Goal: Information Seeking & Learning: Learn about a topic

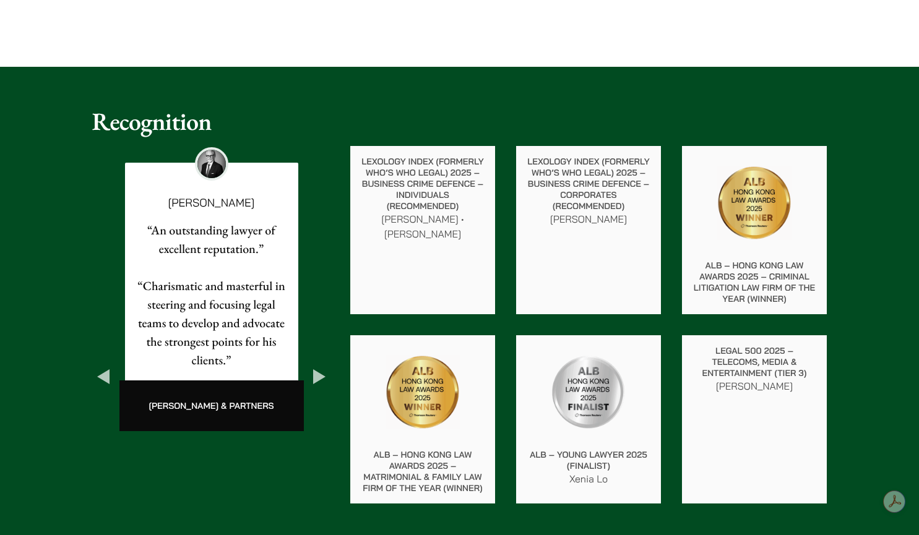
scroll to position [2085, 0]
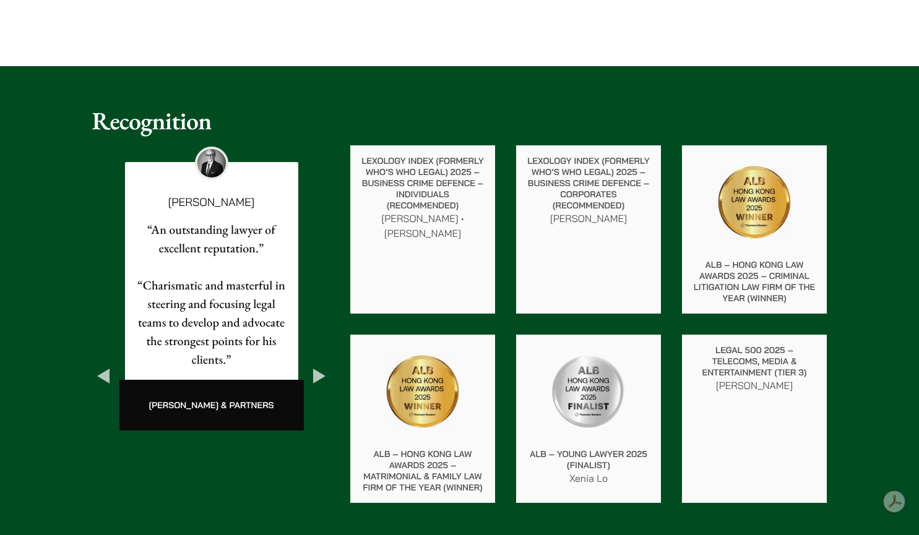
click at [314, 365] on button "Next" at bounding box center [319, 376] width 22 height 22
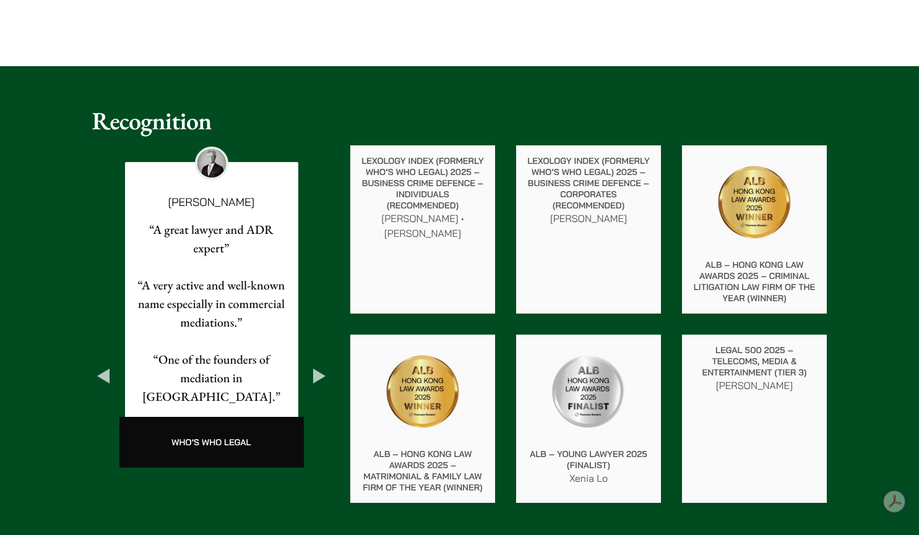
click at [314, 365] on button "Next" at bounding box center [319, 376] width 22 height 22
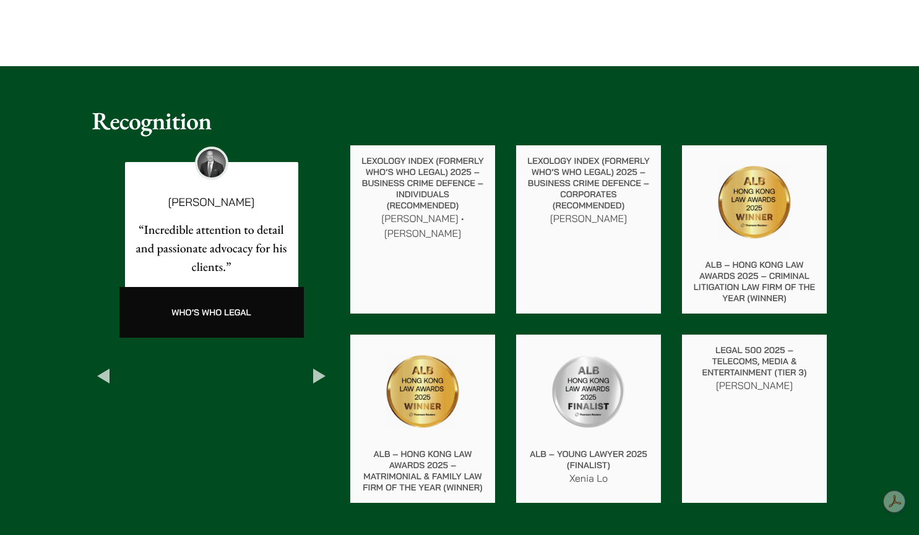
click at [314, 365] on button "Next" at bounding box center [319, 376] width 22 height 22
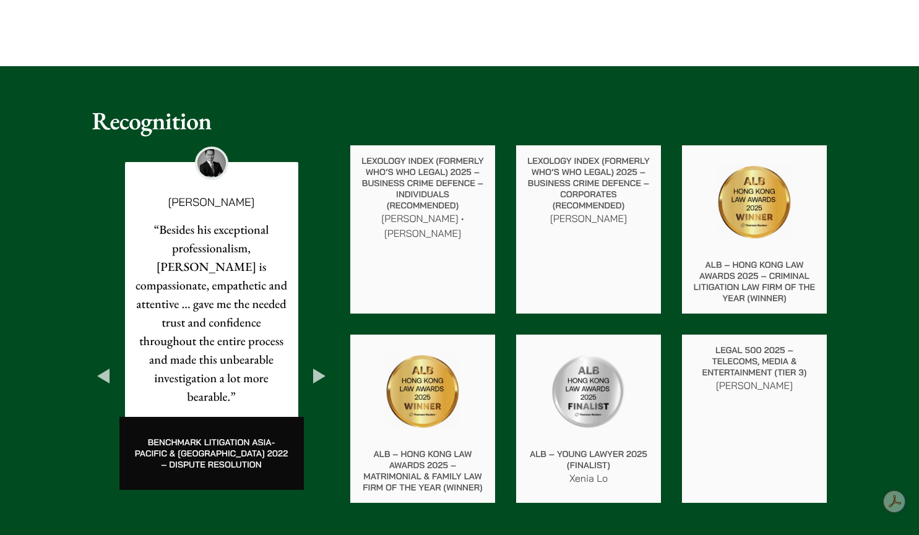
click at [314, 365] on button "Next" at bounding box center [319, 376] width 22 height 22
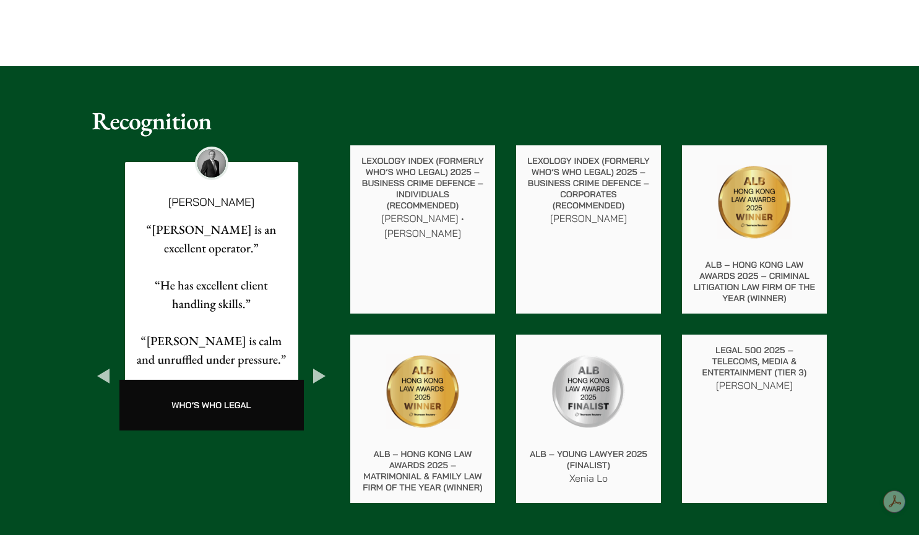
click at [314, 365] on button "Next" at bounding box center [319, 376] width 22 height 22
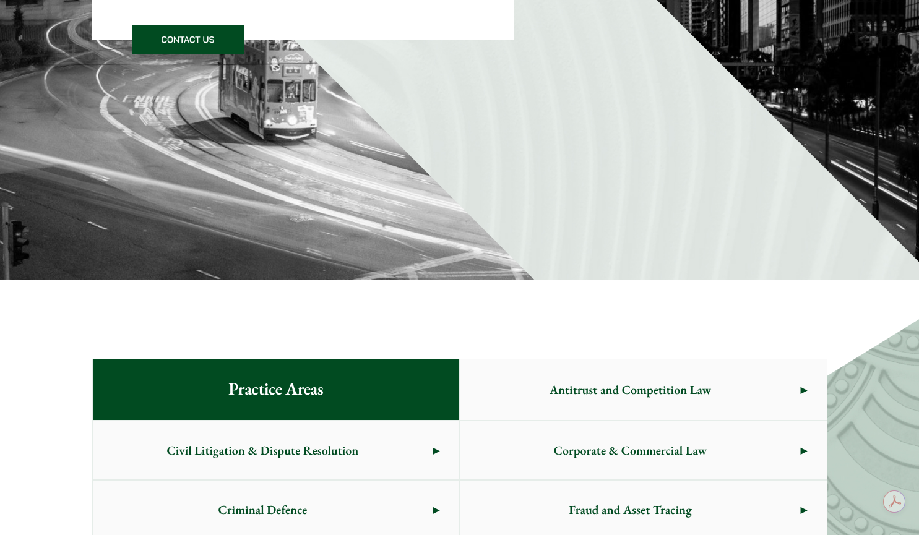
scroll to position [0, 0]
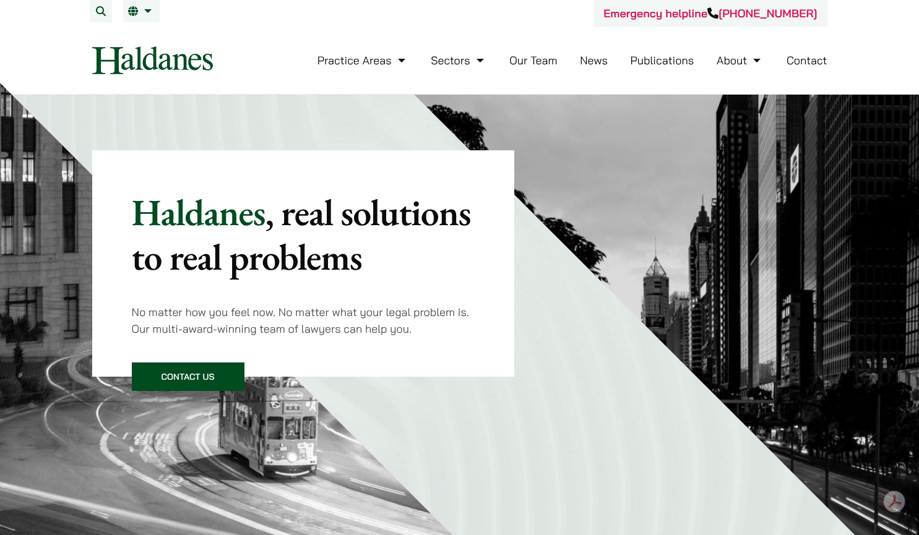
click at [545, 58] on link "Our Team" at bounding box center [533, 60] width 48 height 14
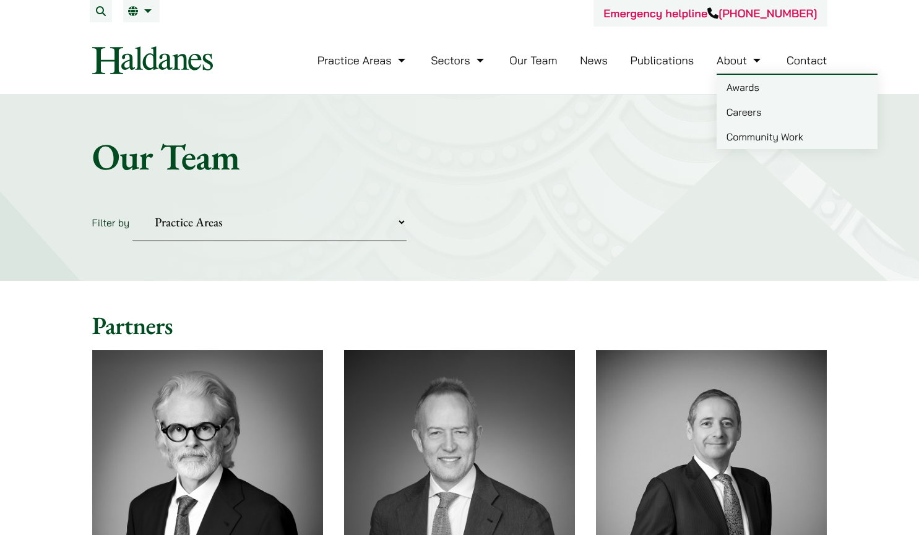
click at [744, 116] on link "Careers" at bounding box center [797, 112] width 161 height 25
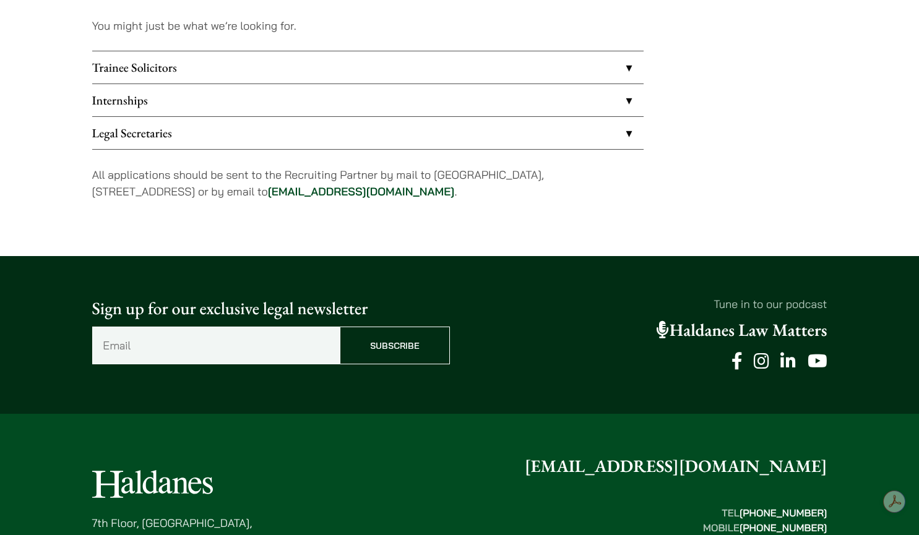
scroll to position [1106, 0]
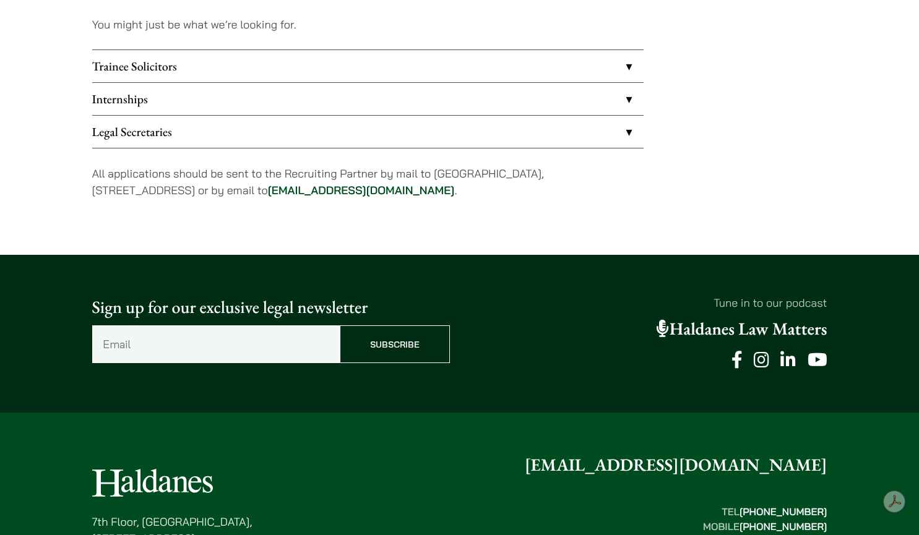
click at [424, 98] on link "Internships" at bounding box center [367, 99] width 551 height 32
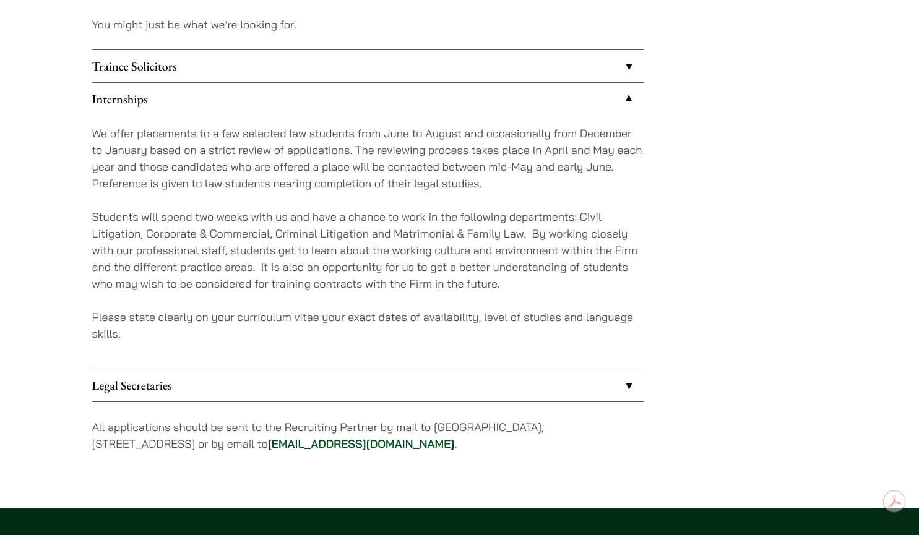
click at [385, 58] on link "Trainee Solicitors" at bounding box center [367, 66] width 551 height 32
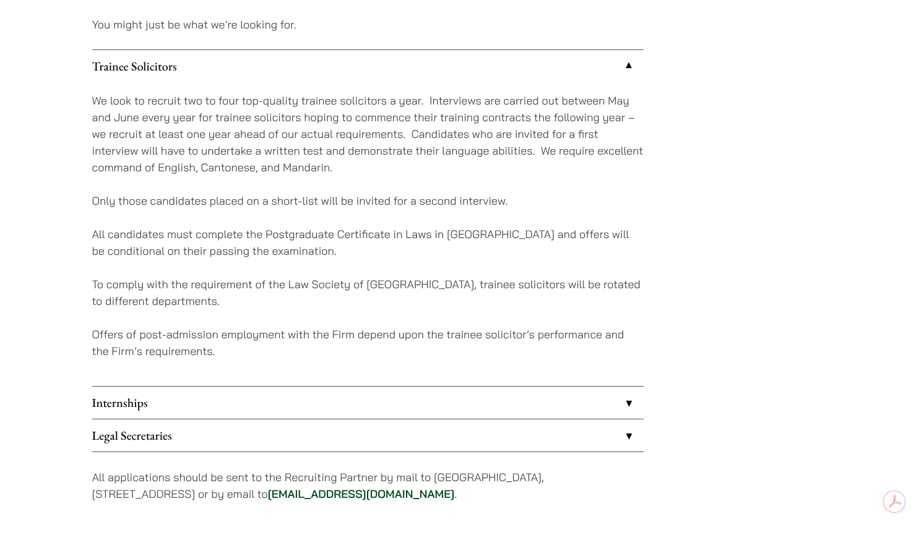
click at [375, 64] on link "Trainee Solicitors" at bounding box center [367, 66] width 551 height 32
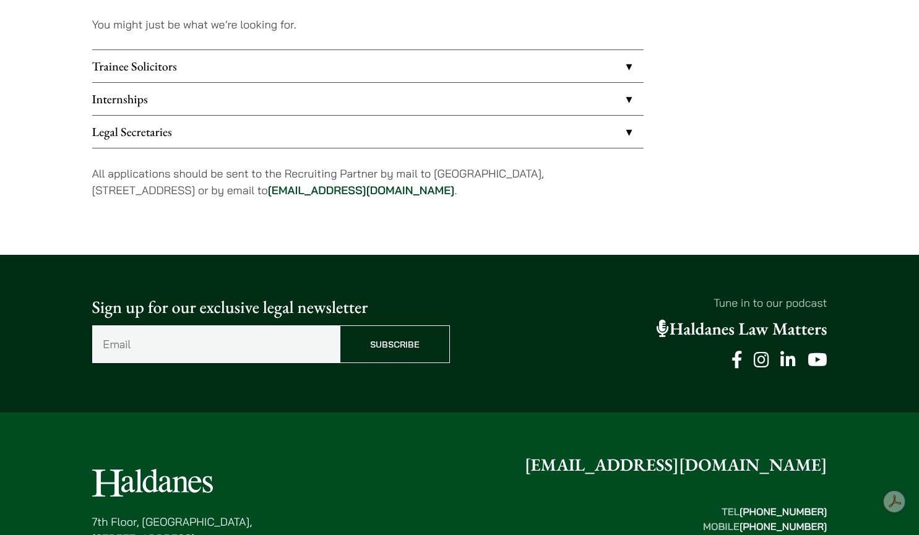
click at [375, 64] on link "Trainee Solicitors" at bounding box center [367, 66] width 551 height 32
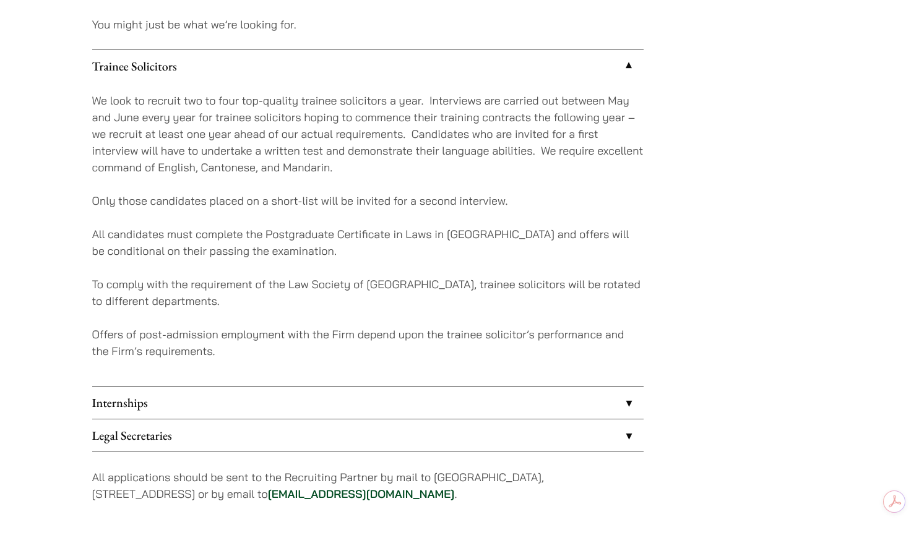
click at [375, 64] on link "Trainee Solicitors" at bounding box center [367, 66] width 551 height 32
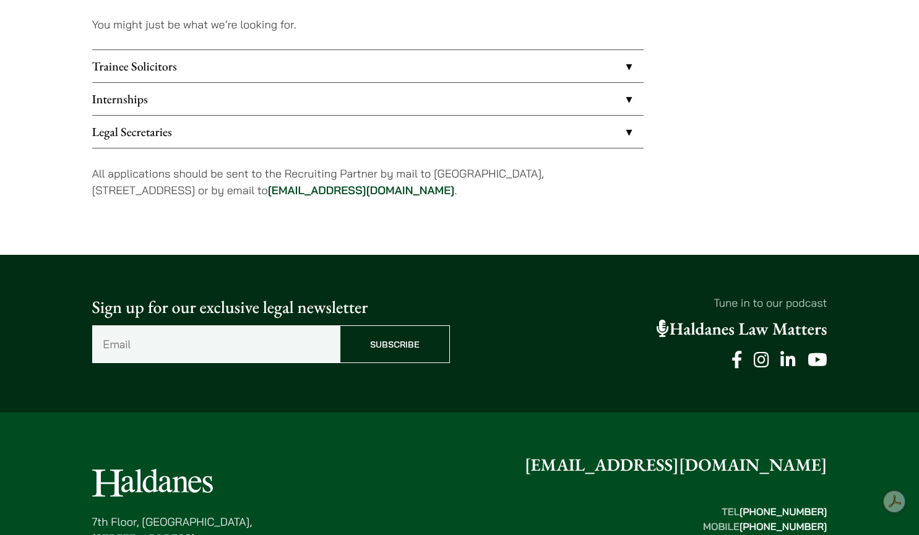
click at [350, 121] on link "Legal Secretaries" at bounding box center [367, 132] width 551 height 32
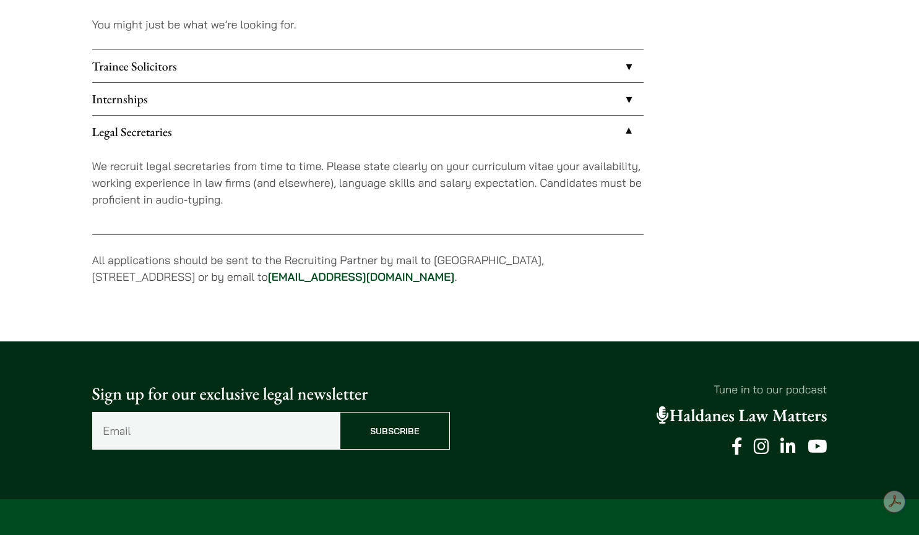
click at [364, 99] on link "Internships" at bounding box center [367, 99] width 551 height 32
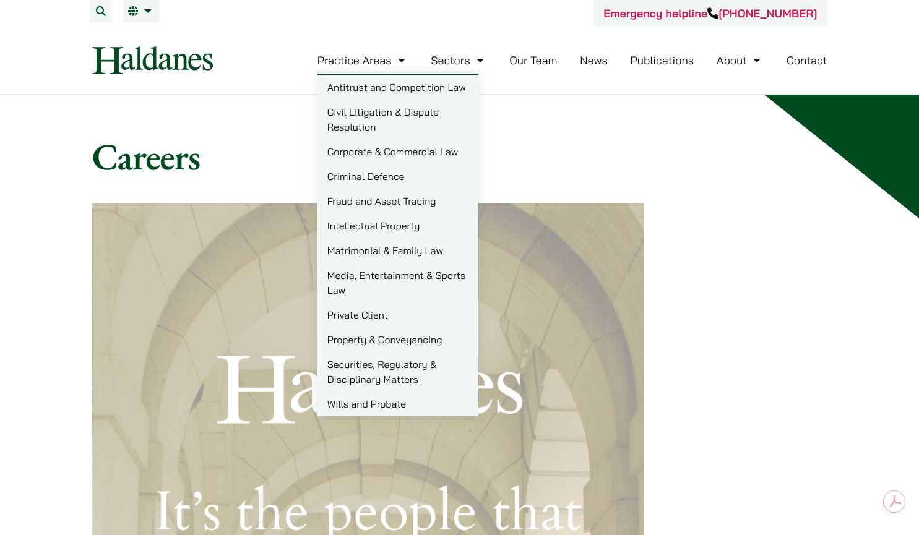
click at [360, 256] on link "Matrimonial & Family Law" at bounding box center [397, 250] width 161 height 25
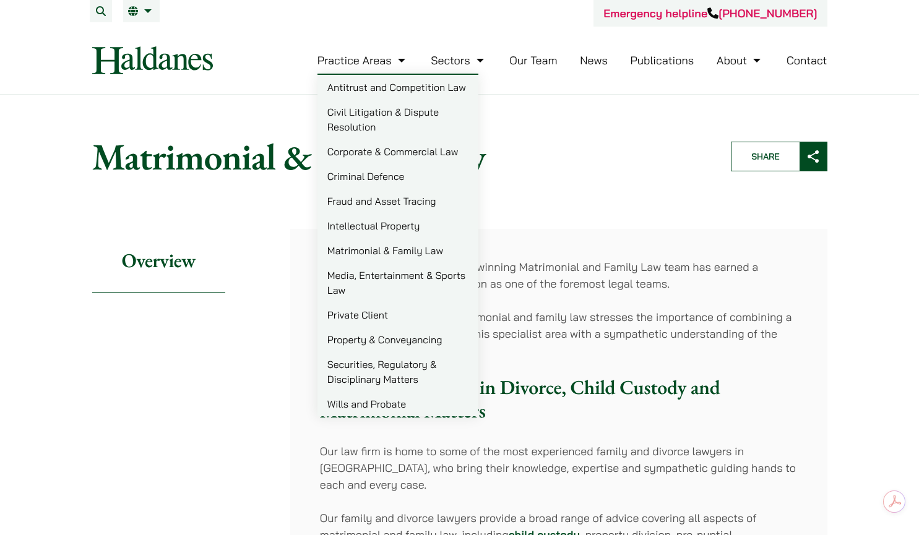
click at [348, 108] on link "Civil Litigation & Dispute Resolution" at bounding box center [397, 120] width 161 height 40
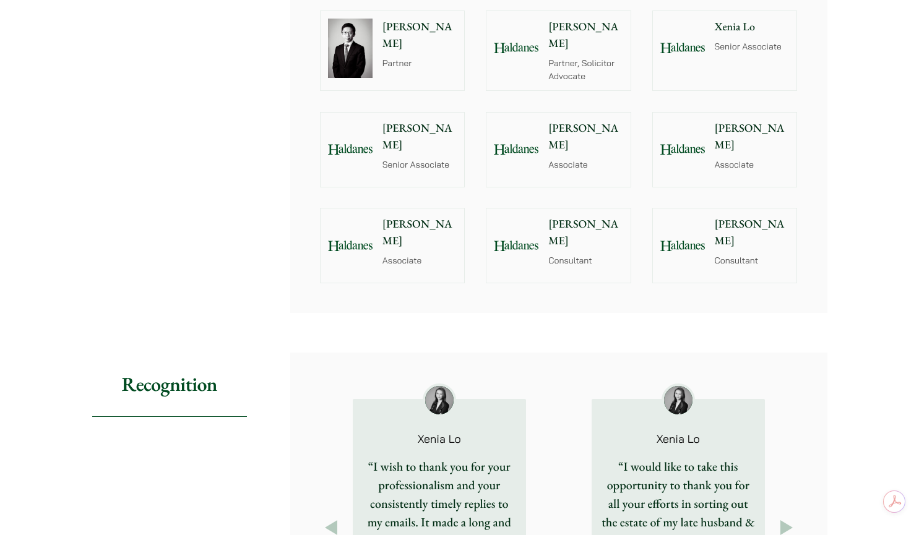
scroll to position [1601, 0]
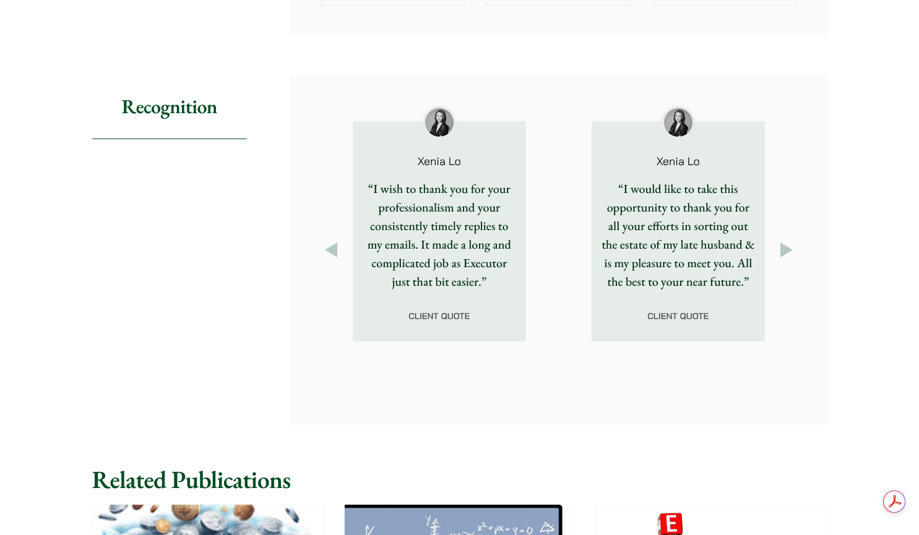
click at [788, 239] on button "Next" at bounding box center [786, 250] width 22 height 22
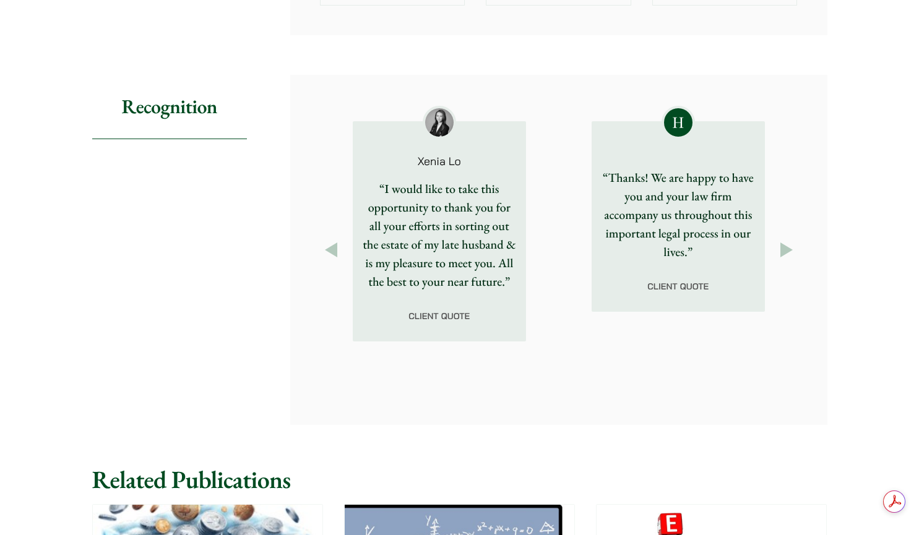
click at [788, 239] on button "Next" at bounding box center [786, 250] width 22 height 22
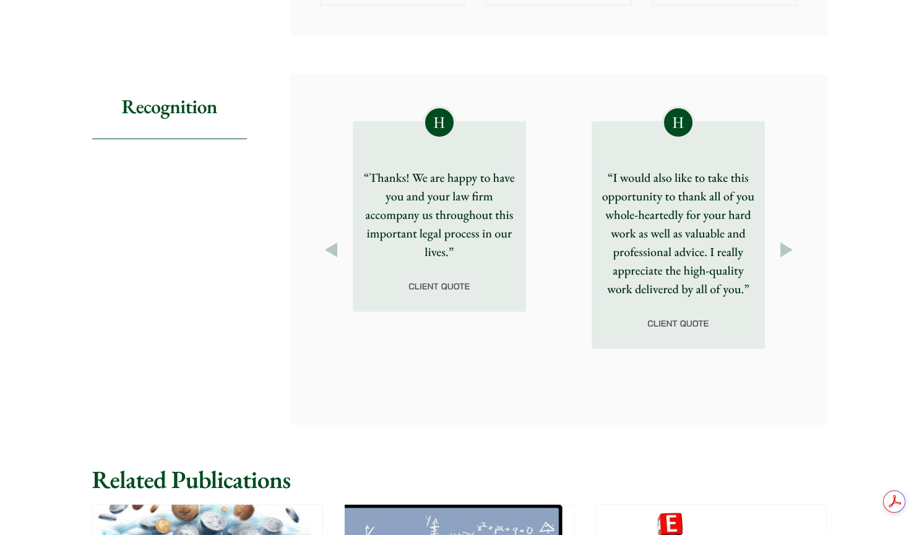
click at [788, 239] on button "Next" at bounding box center [786, 250] width 22 height 22
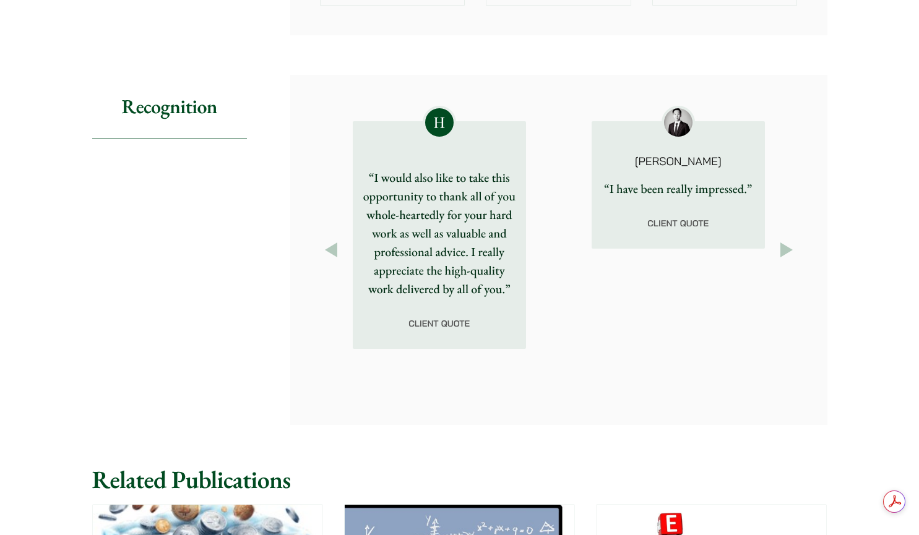
click at [788, 239] on button "Next" at bounding box center [786, 250] width 22 height 22
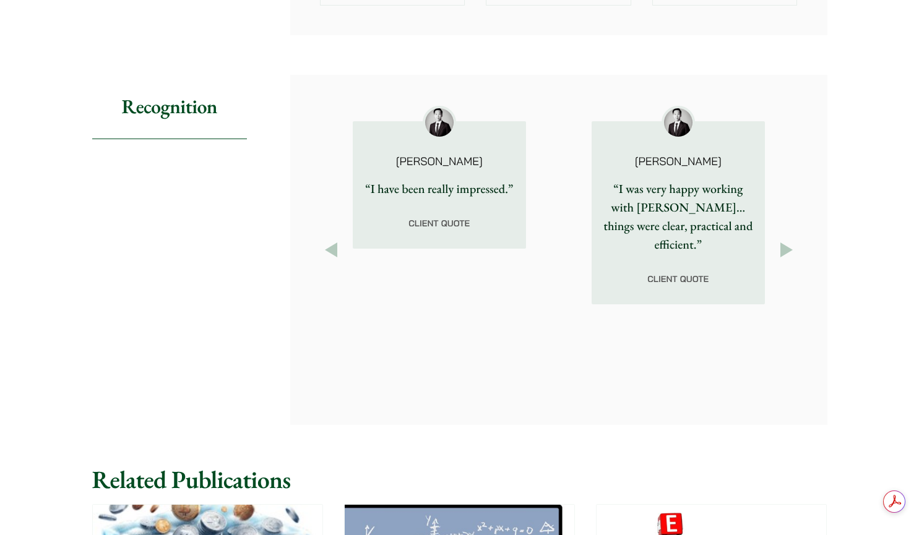
click at [788, 239] on button "Next" at bounding box center [786, 250] width 22 height 22
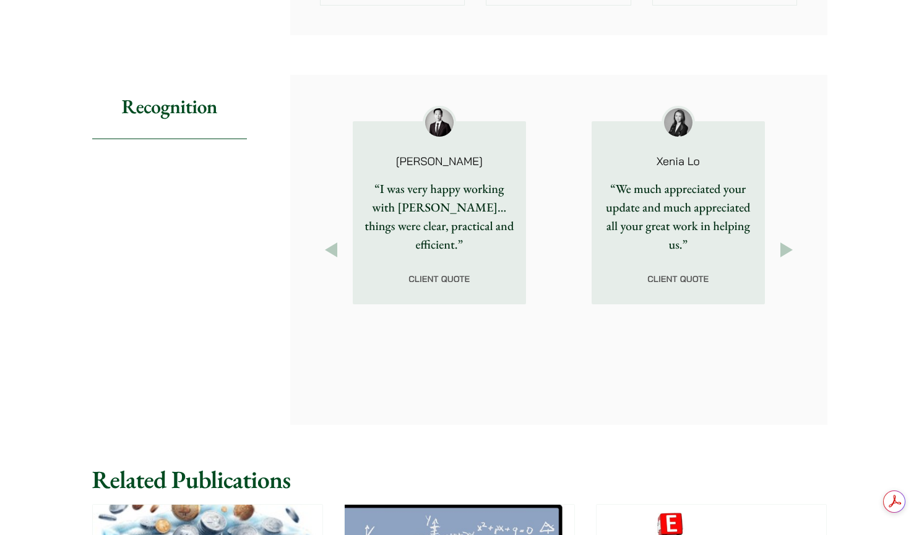
click at [788, 239] on button "Next" at bounding box center [786, 250] width 22 height 22
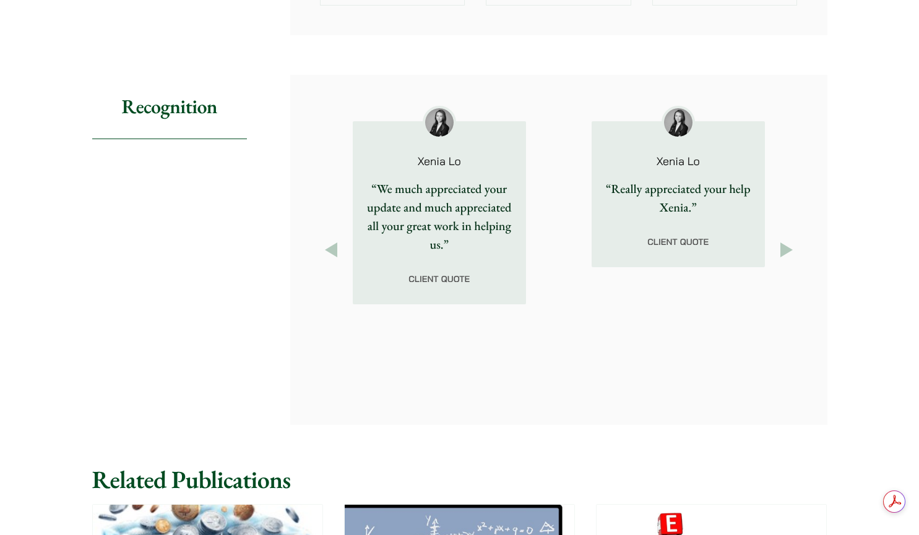
click at [788, 239] on button "Next" at bounding box center [786, 250] width 22 height 22
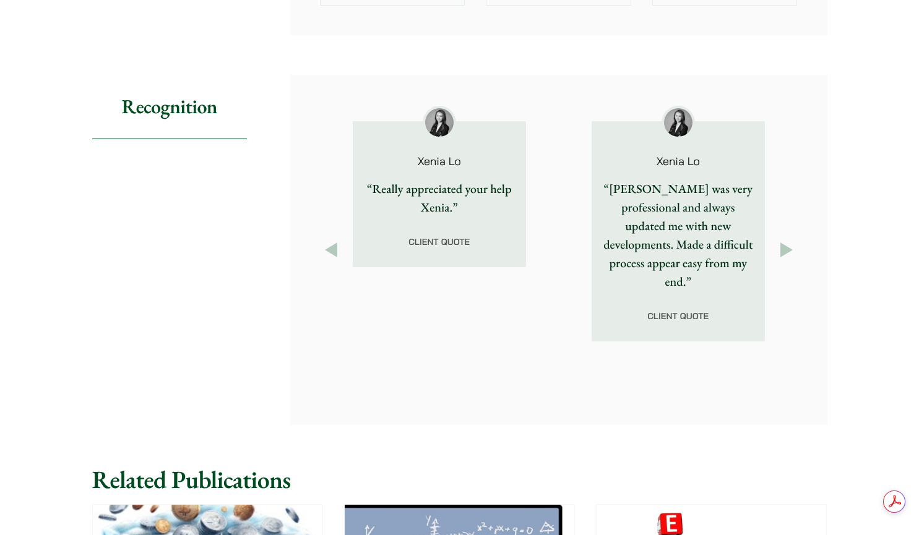
click at [788, 239] on button "Next" at bounding box center [786, 250] width 22 height 22
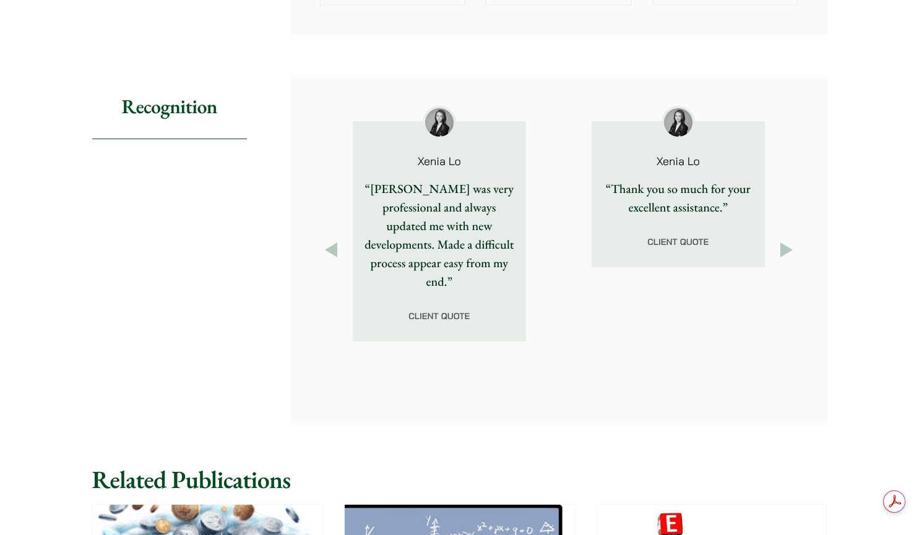
click at [788, 239] on button "Next" at bounding box center [786, 250] width 22 height 22
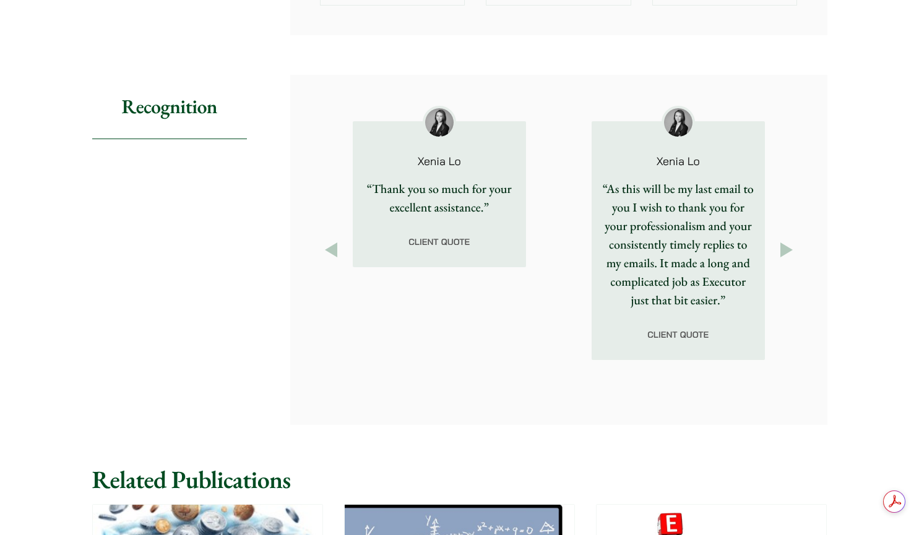
click at [788, 239] on button "Next" at bounding box center [786, 250] width 22 height 22
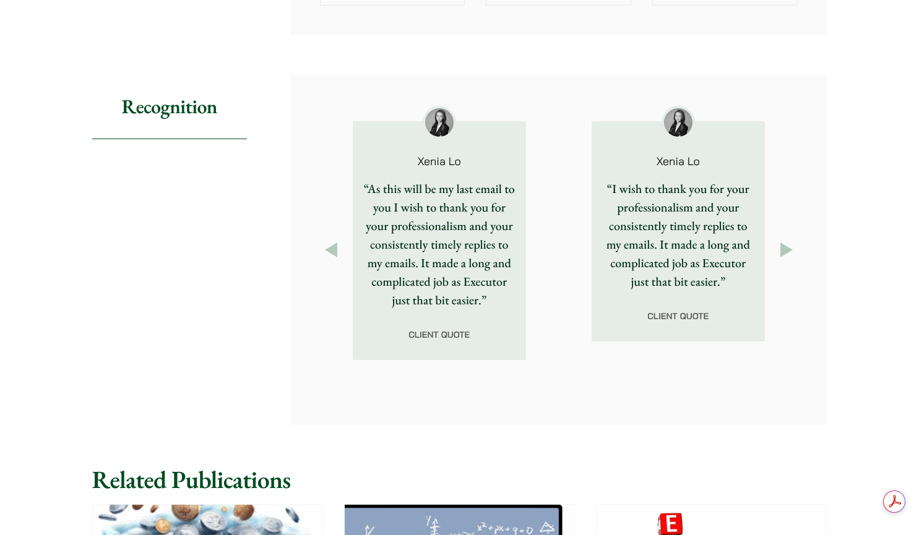
click at [788, 239] on button "Next" at bounding box center [786, 250] width 22 height 22
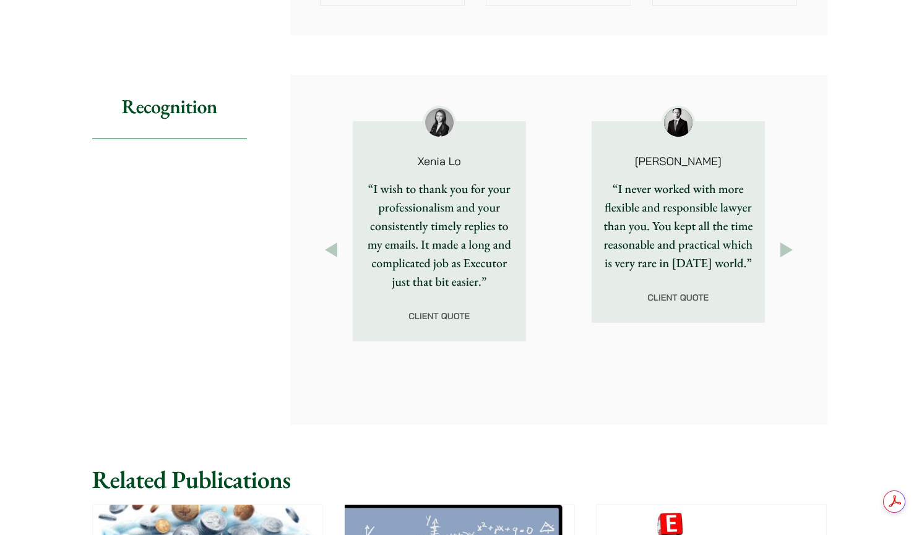
click at [788, 239] on button "Next" at bounding box center [786, 250] width 22 height 22
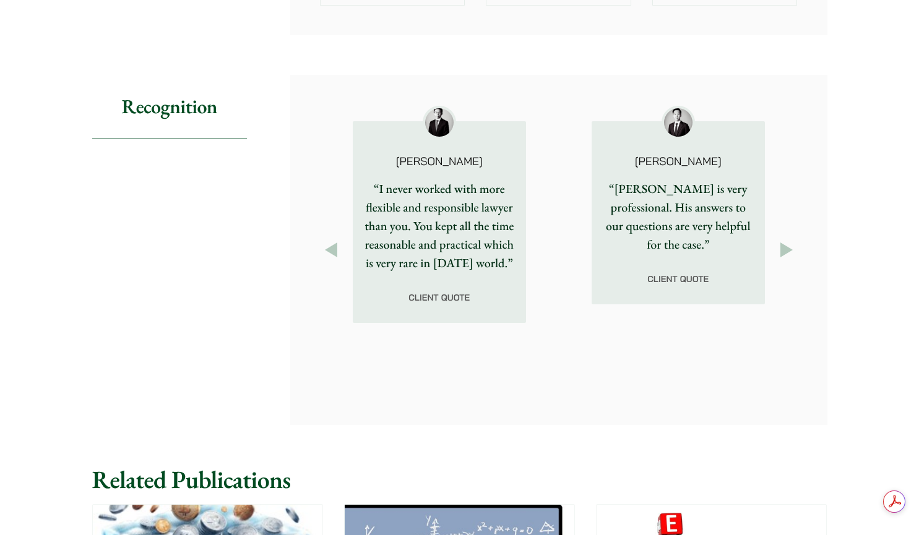
click at [788, 239] on button "Next" at bounding box center [786, 250] width 22 height 22
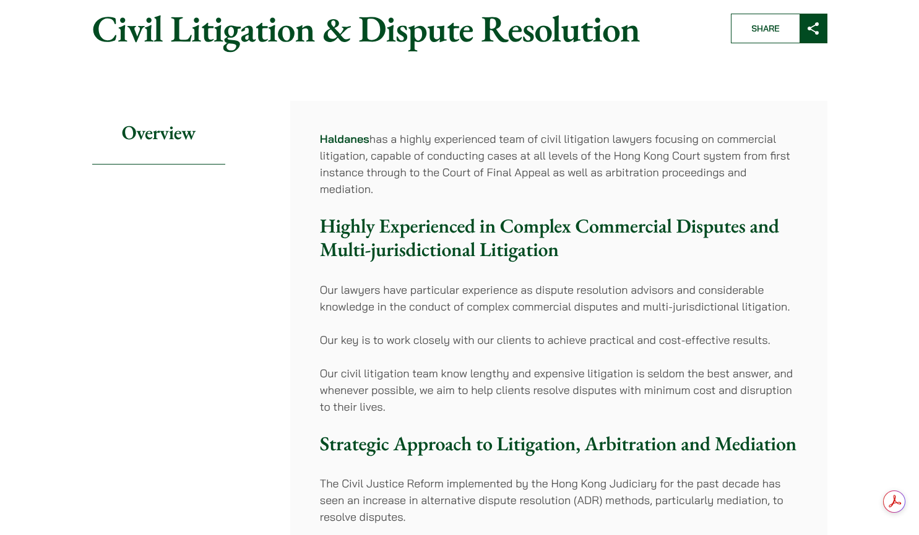
scroll to position [0, 0]
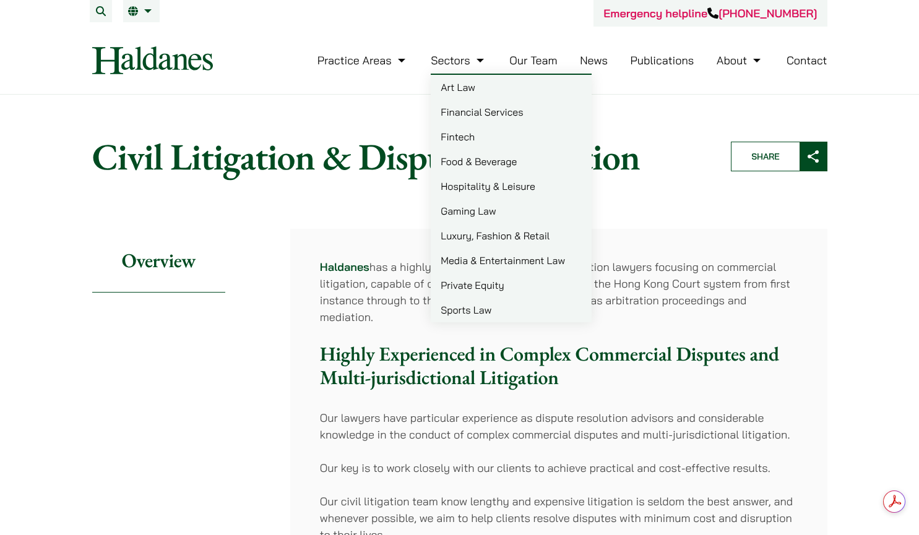
click at [466, 84] on link "Art Law" at bounding box center [511, 87] width 161 height 25
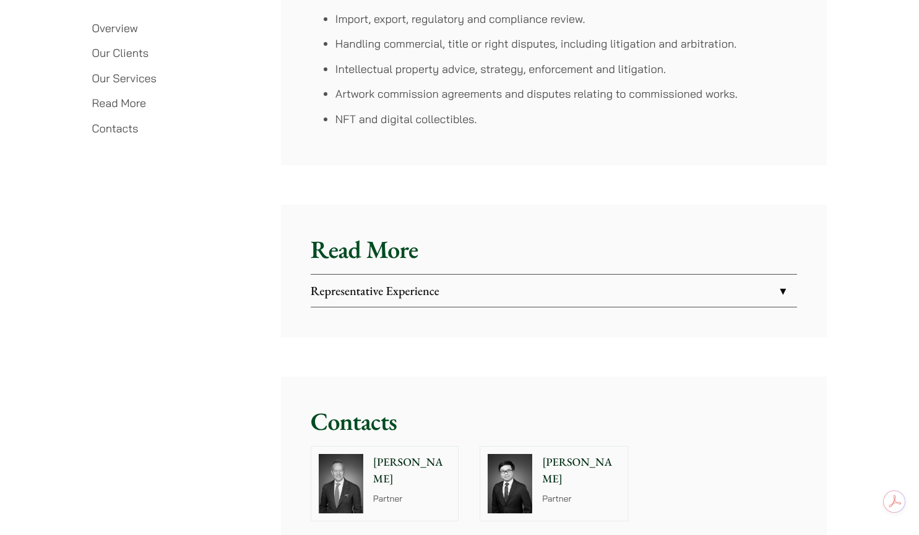
scroll to position [2913, 0]
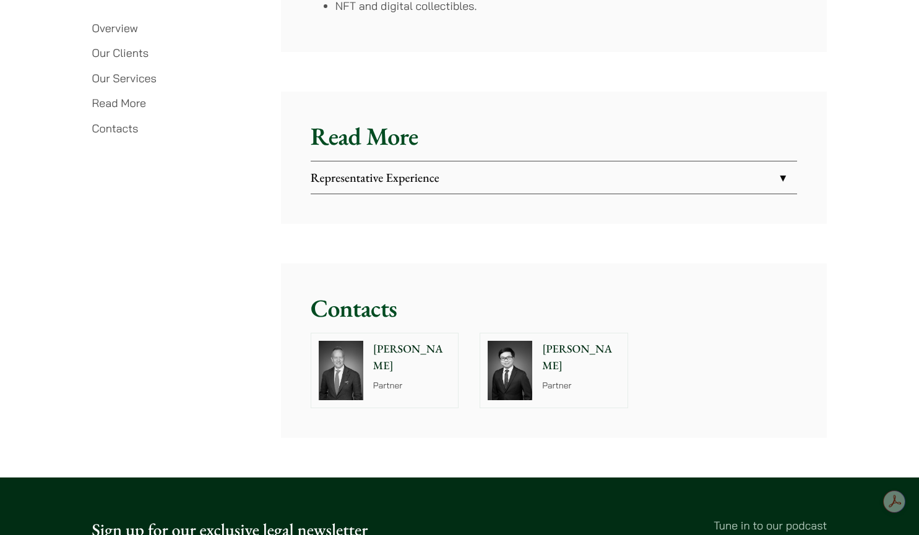
click at [447, 161] on link "Representative Experience" at bounding box center [554, 177] width 486 height 32
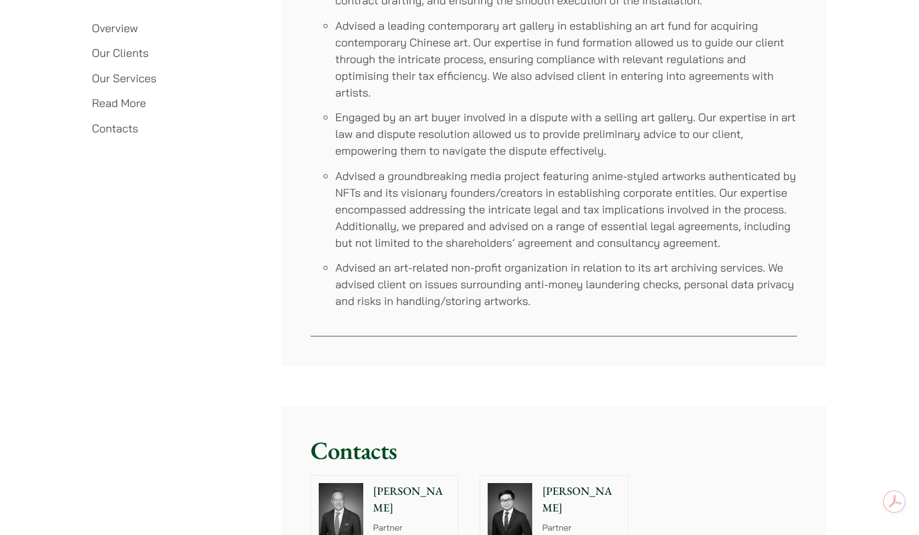
scroll to position [3792, 0]
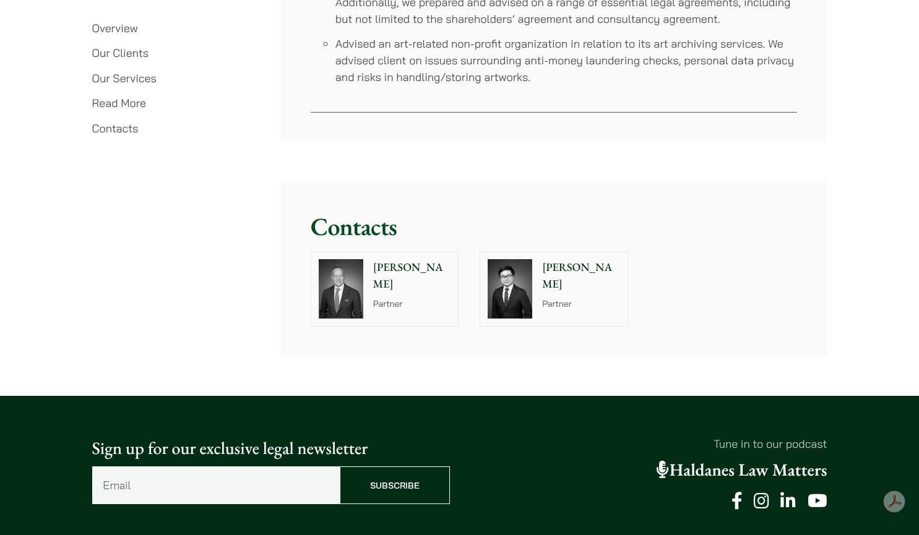
click at [554, 259] on p "Anthony Leung" at bounding box center [581, 275] width 78 height 33
click at [413, 259] on p "John McLellan" at bounding box center [412, 275] width 78 height 33
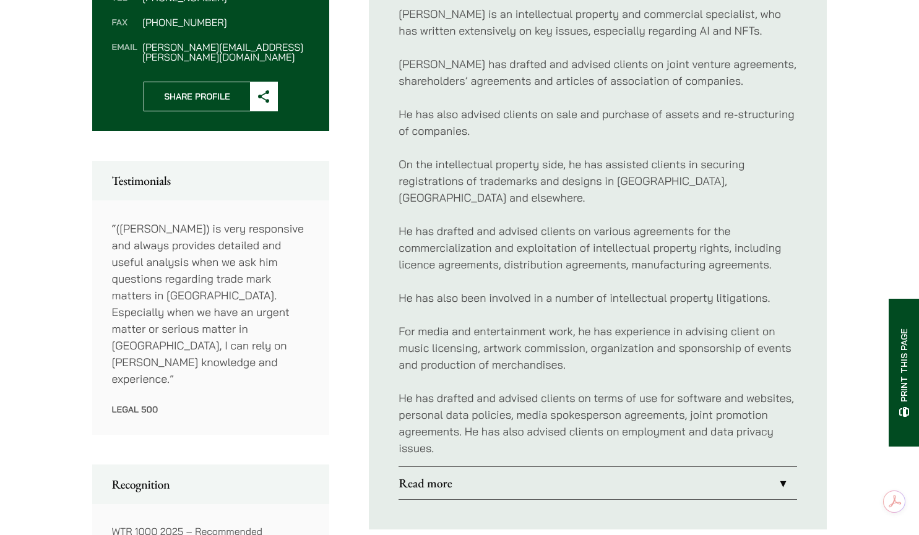
scroll to position [543, 0]
click at [535, 467] on link "Read more" at bounding box center [597, 483] width 398 height 32
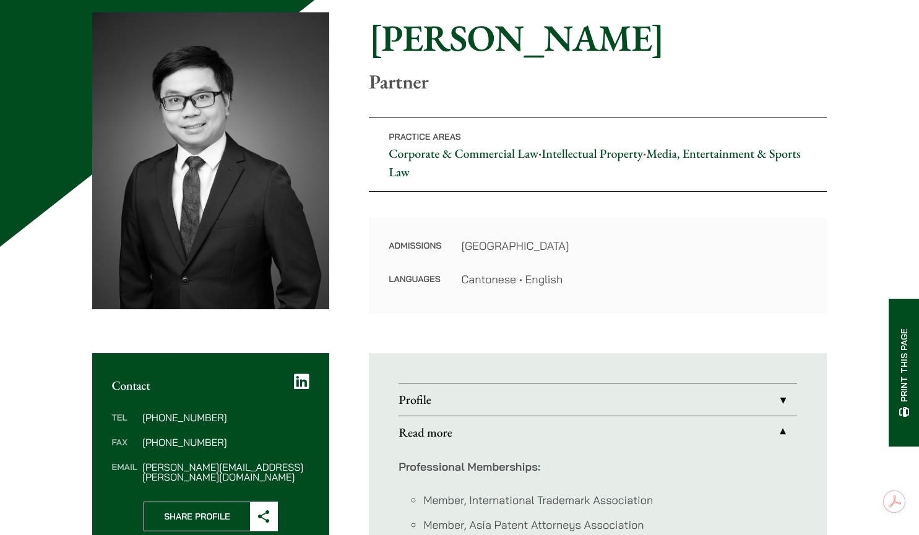
scroll to position [126, 0]
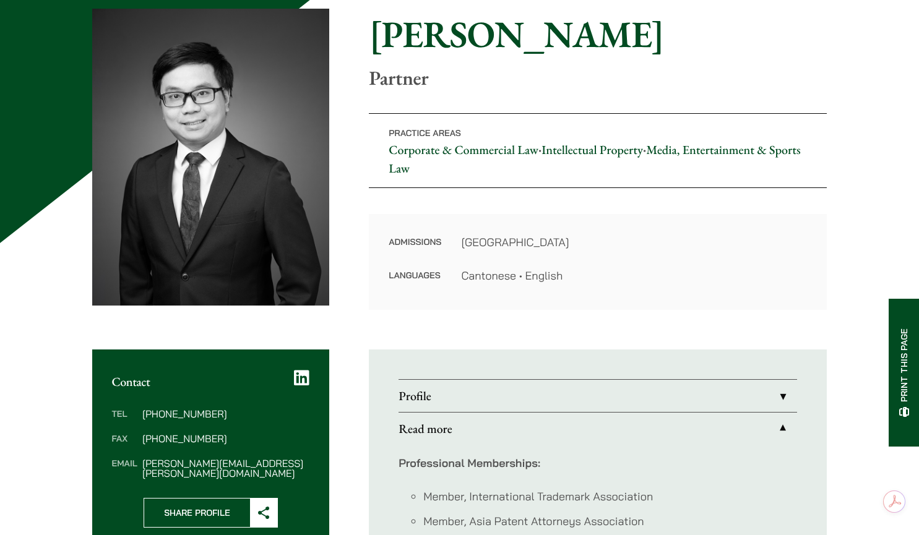
click at [535, 399] on link "Profile" at bounding box center [597, 396] width 398 height 32
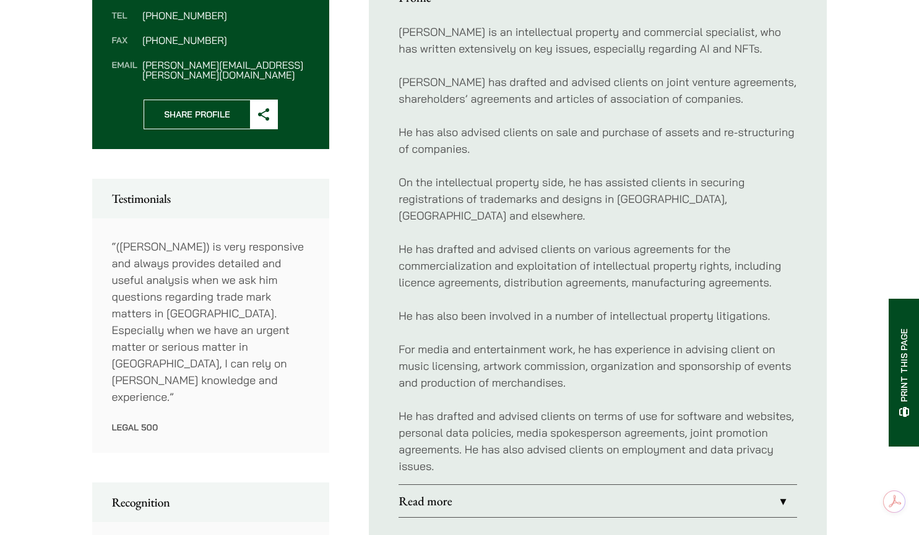
scroll to position [527, 0]
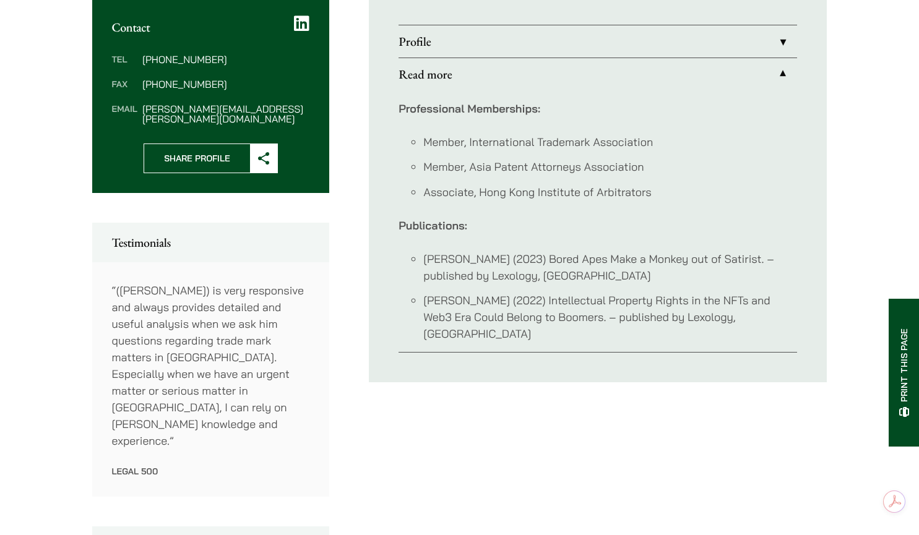
scroll to position [475, 0]
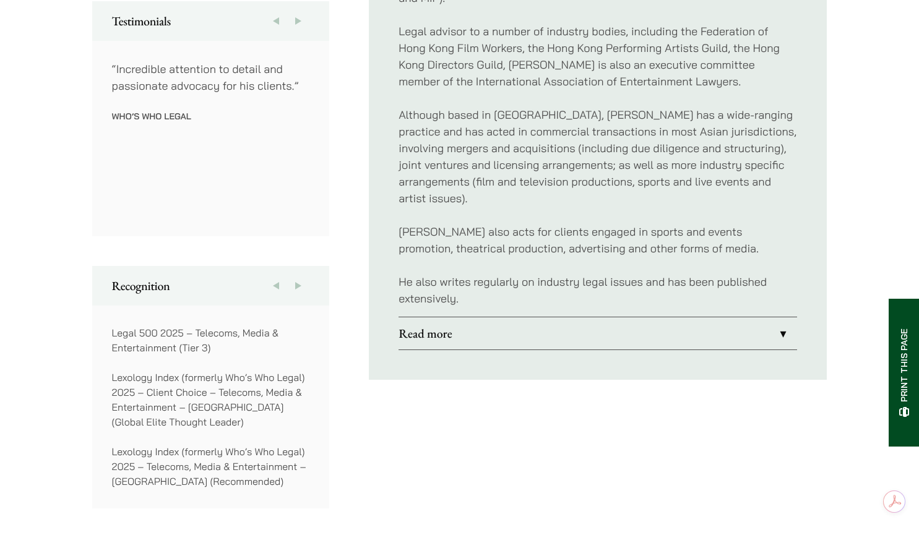
scroll to position [705, 0]
click at [522, 316] on link "Read more" at bounding box center [597, 332] width 398 height 32
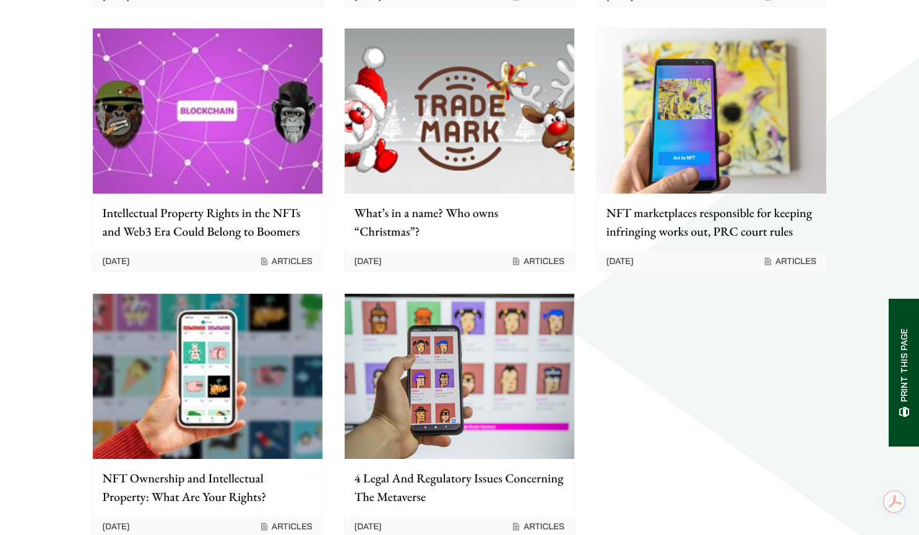
scroll to position [1567, 0]
click at [450, 221] on p "What’s in a name? Who owns “Christmas”?" at bounding box center [460, 221] width 210 height 37
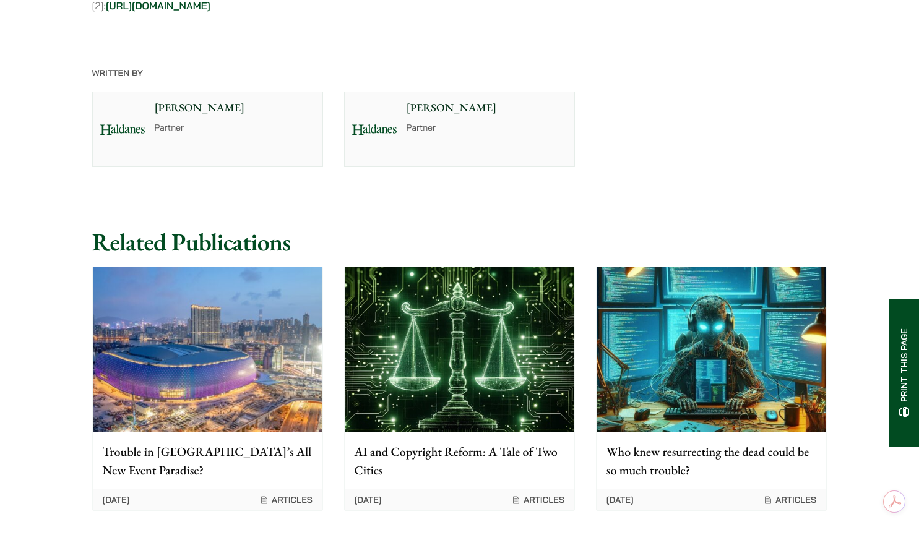
scroll to position [1294, 0]
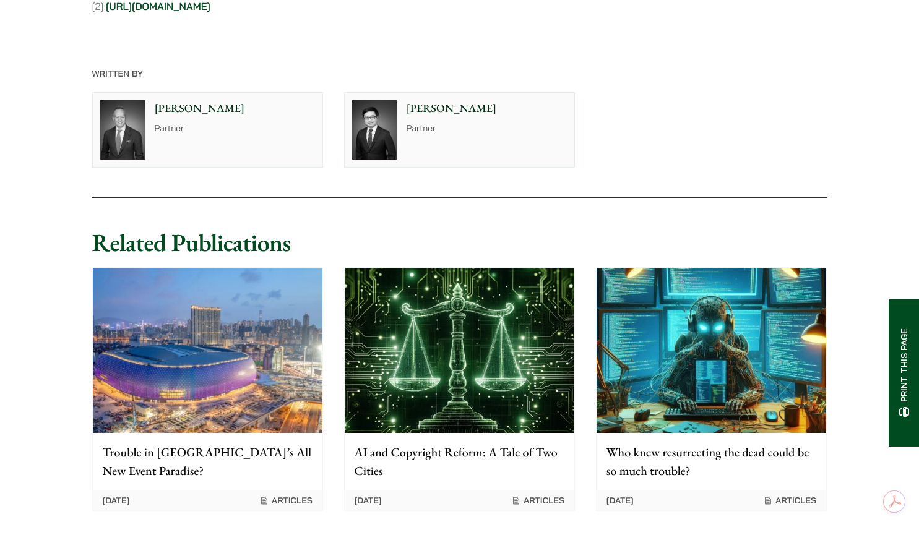
click at [654, 385] on img at bounding box center [711, 350] width 230 height 165
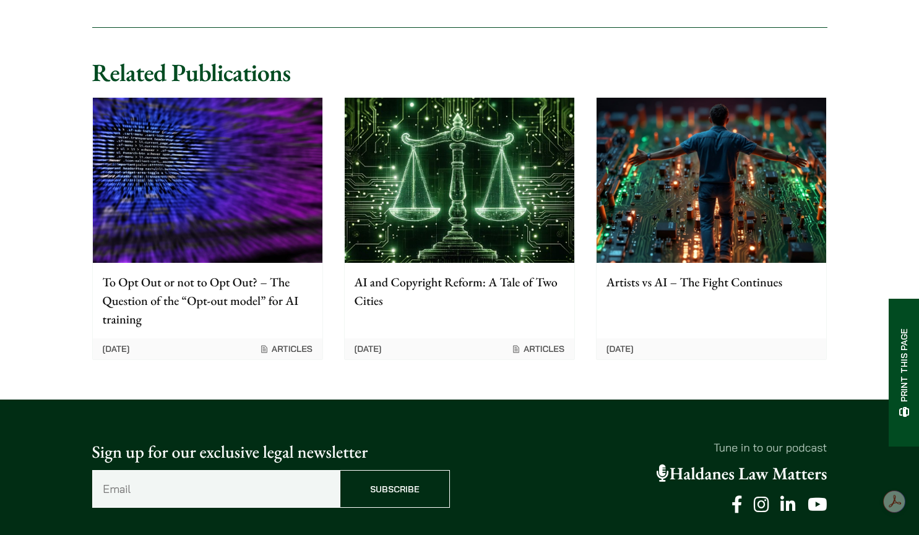
scroll to position [3532, 0]
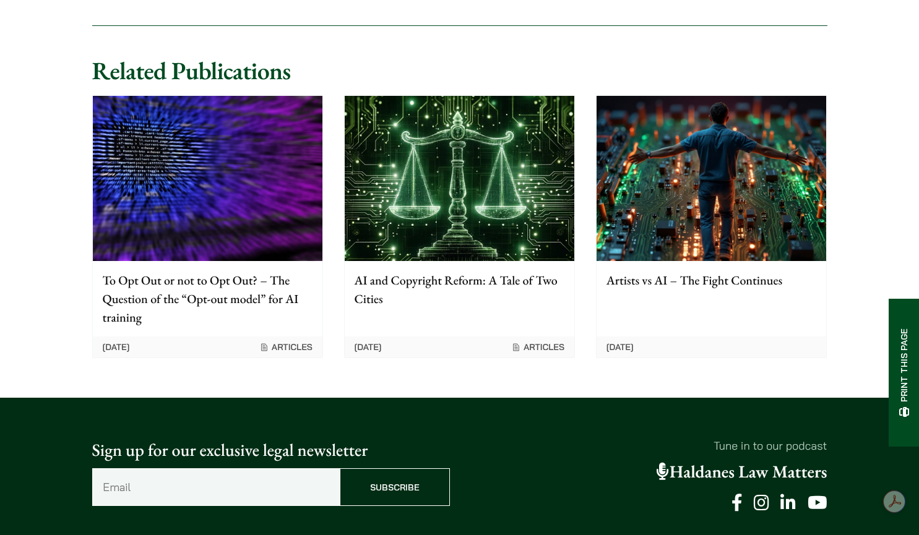
click at [608, 318] on div "Artists vs AI – The Fight Continues" at bounding box center [711, 289] width 230 height 57
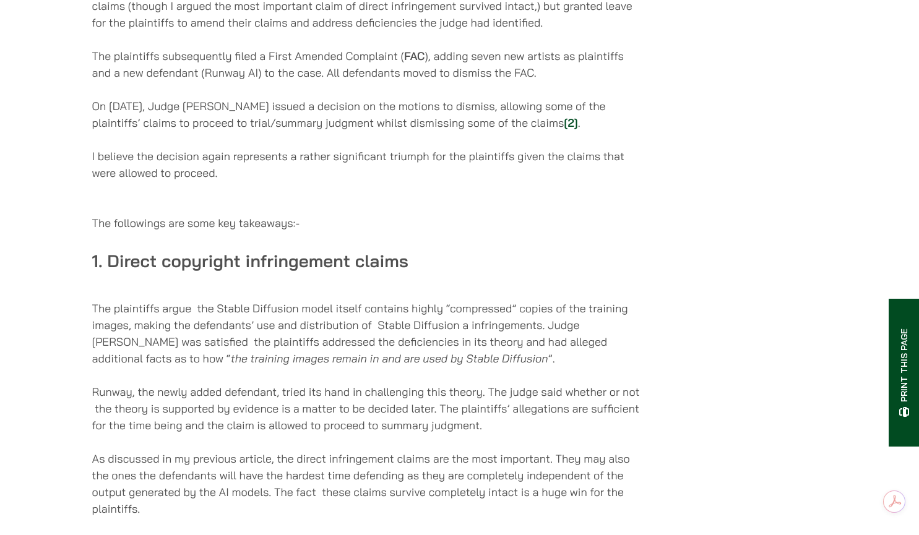
scroll to position [635, 0]
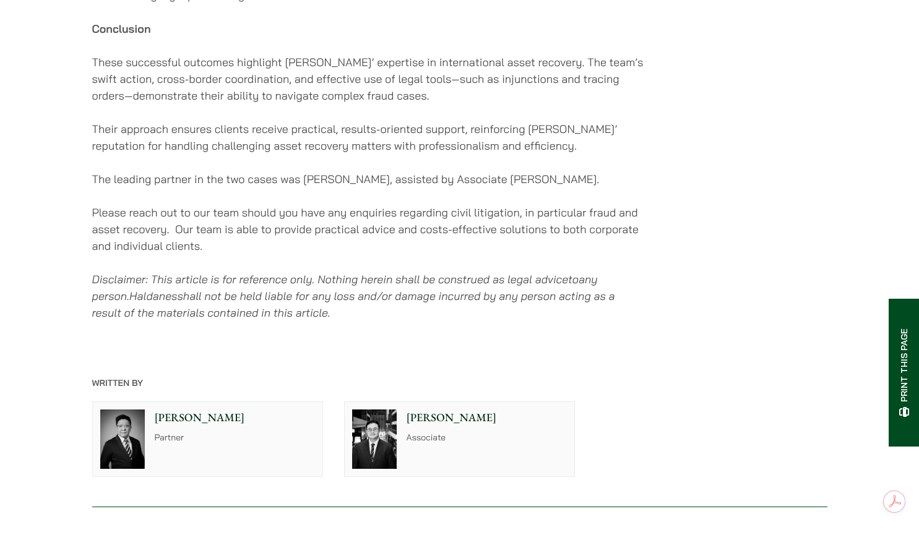
scroll to position [1281, 0]
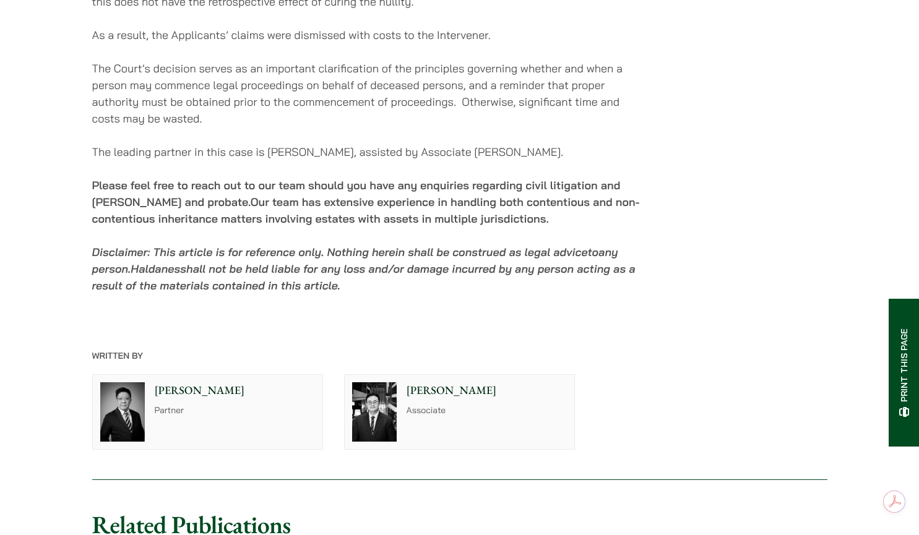
scroll to position [1947, 0]
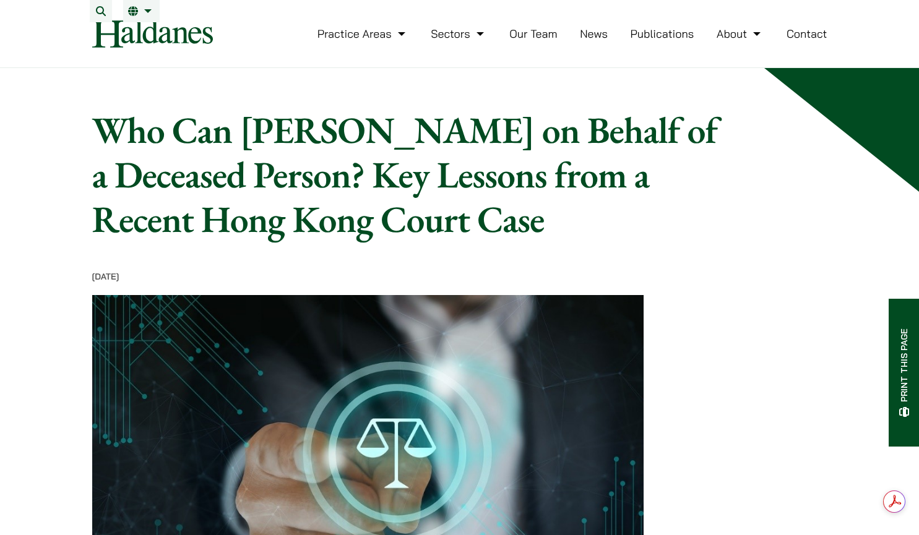
click at [666, 241] on h1 "Who Can [PERSON_NAME] on Behalf of a Deceased Person? Key Lessons from a Recent…" at bounding box center [413, 175] width 642 height 134
